Goal: Information Seeking & Learning: Understand process/instructions

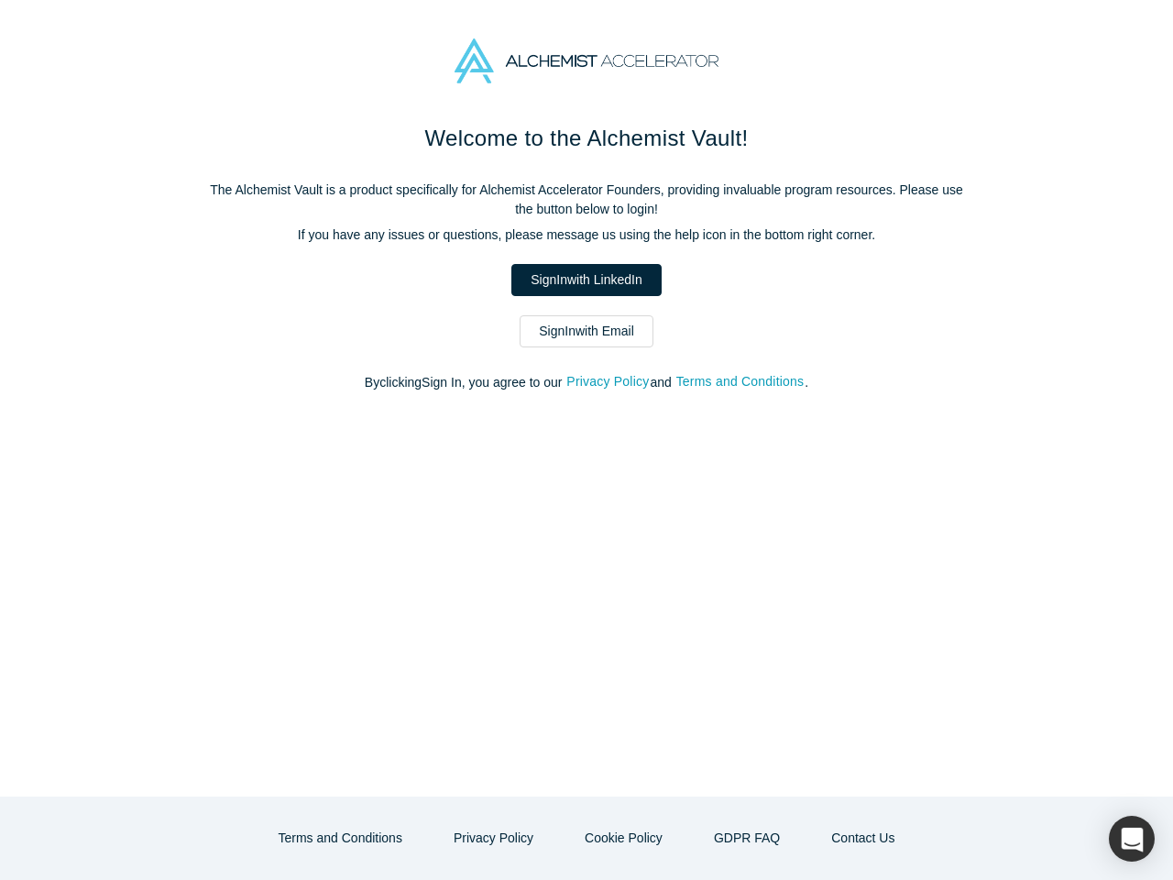
click at [586, 440] on div "Welcome to the Alchemist Vault! The Alchemist Vault is a product specifically f…" at bounding box center [586, 459] width 1173 height 674
click at [610, 382] on button "Privacy Policy" at bounding box center [607, 381] width 84 height 21
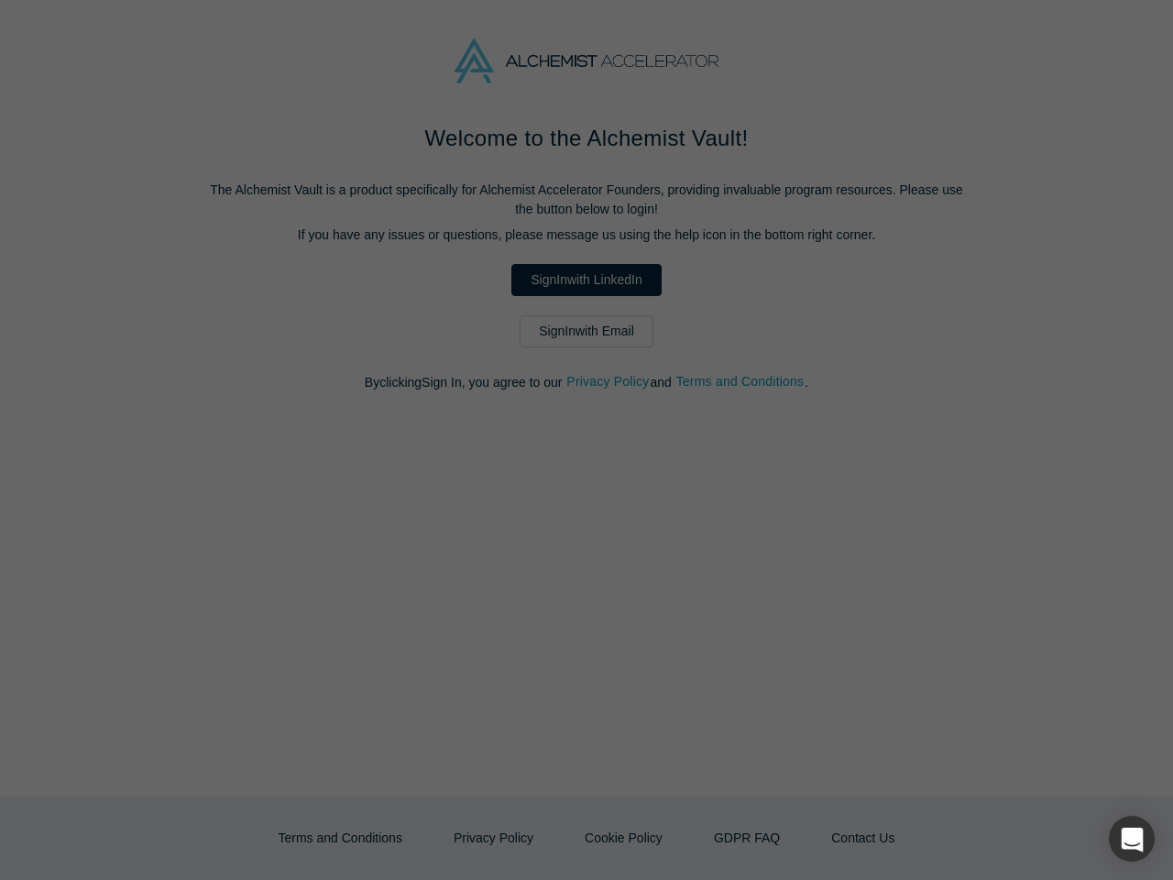
click at [742, 382] on strong "Who is the responsible party for the recording of data on this website (i.e. th…" at bounding box center [579, 388] width 423 height 34
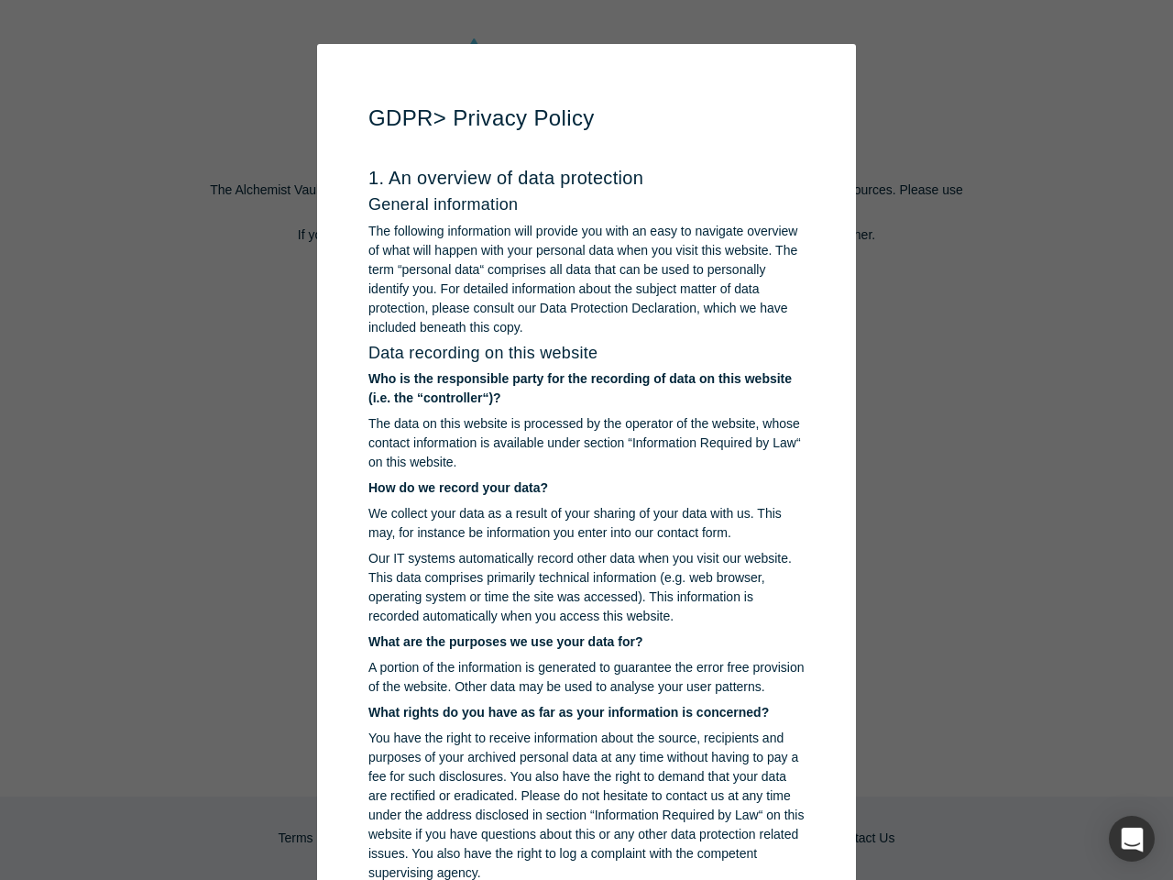
click at [499, 837] on p "You have the right to receive information about the source, recipients and purp…" at bounding box center [586, 805] width 436 height 154
click at [621, 837] on p "You have the right to receive information about the source, recipients and purp…" at bounding box center [586, 805] width 436 height 154
